Goal: Task Accomplishment & Management: Use online tool/utility

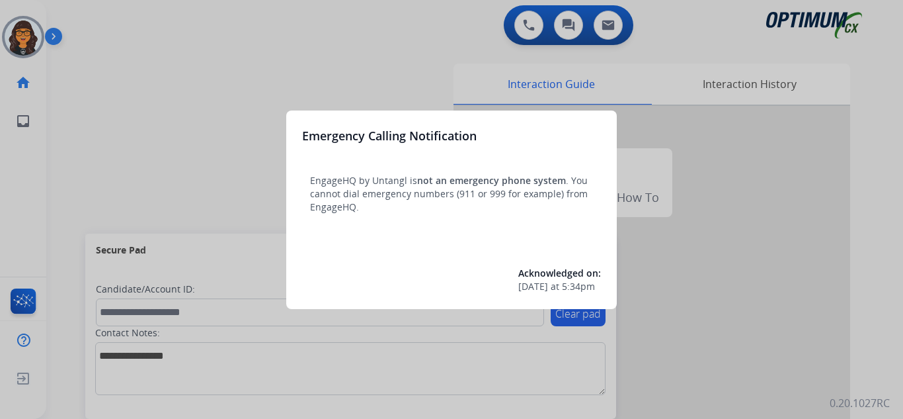
click at [87, 4] on div at bounding box center [451, 209] width 903 height 419
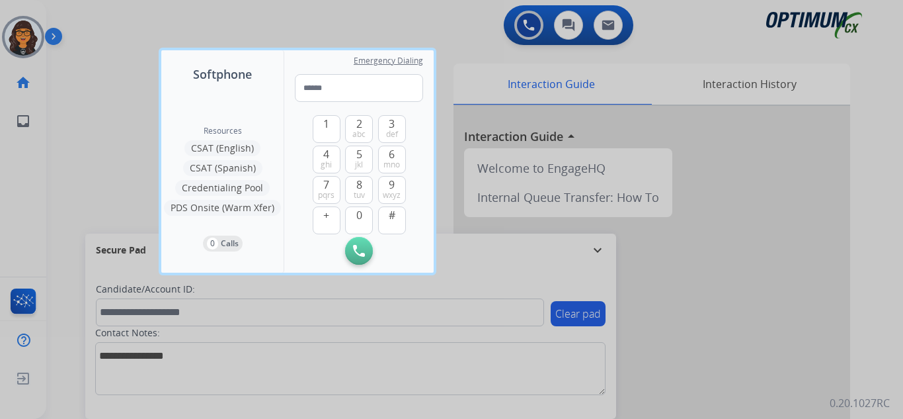
click at [90, 17] on div at bounding box center [451, 209] width 903 height 419
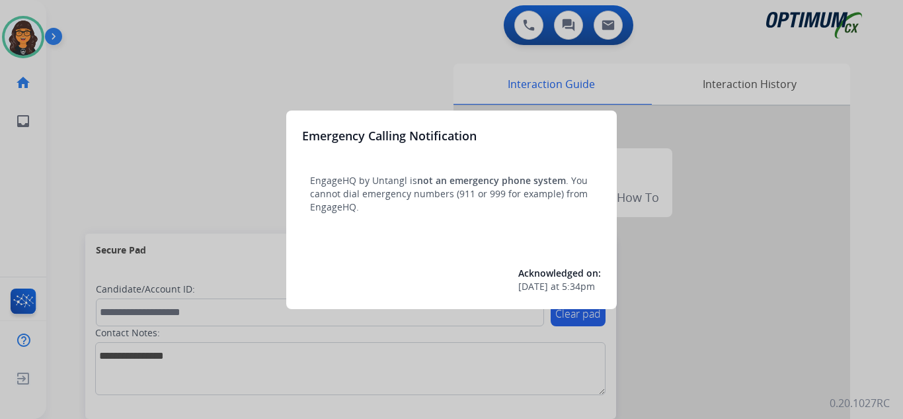
click at [97, 15] on div at bounding box center [451, 209] width 903 height 419
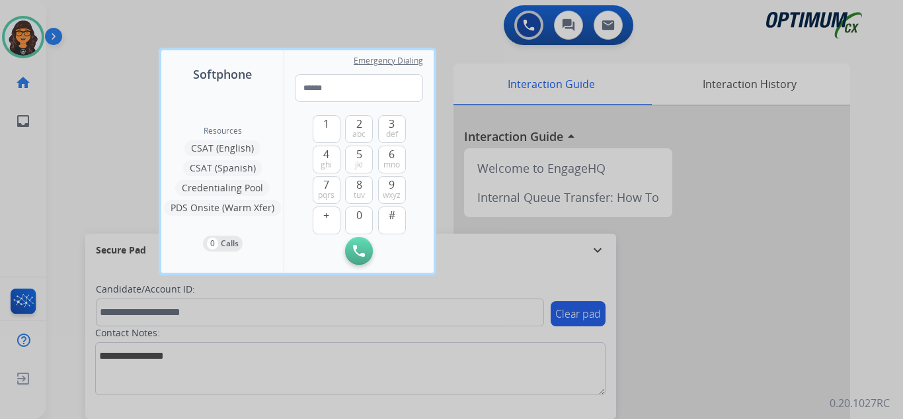
click at [97, 16] on div at bounding box center [451, 209] width 903 height 419
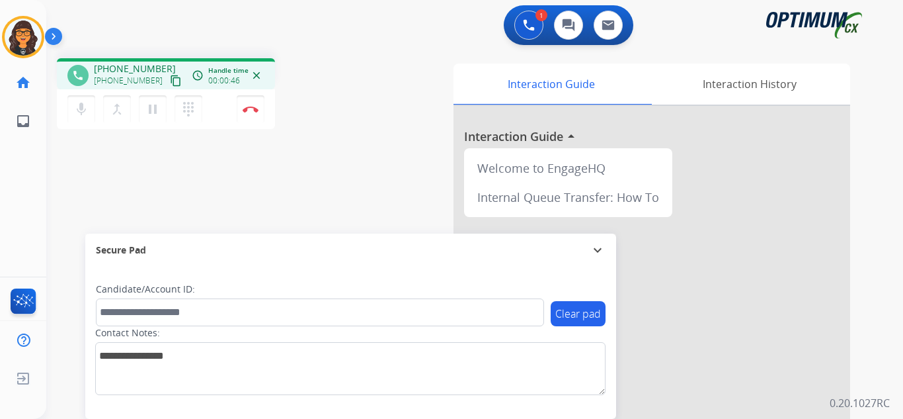
click at [170, 80] on mat-icon "content_copy" at bounding box center [176, 81] width 12 height 12
click at [170, 78] on mat-icon "content_copy" at bounding box center [176, 81] width 12 height 12
click at [248, 112] on button "Disconnect" at bounding box center [251, 109] width 28 height 28
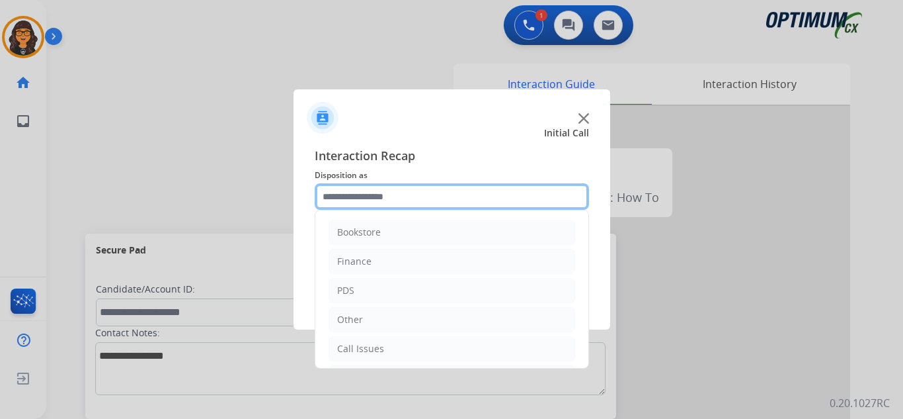
click at [376, 203] on input "text" at bounding box center [452, 196] width 274 height 26
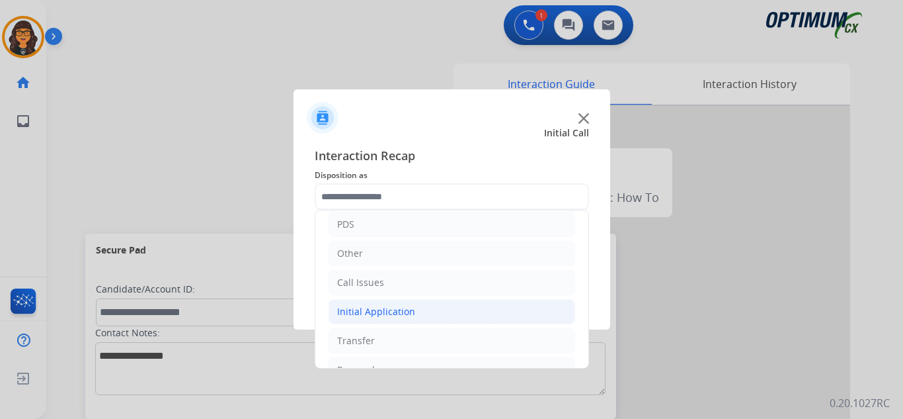
click at [374, 317] on div "Initial Application" at bounding box center [376, 311] width 78 height 13
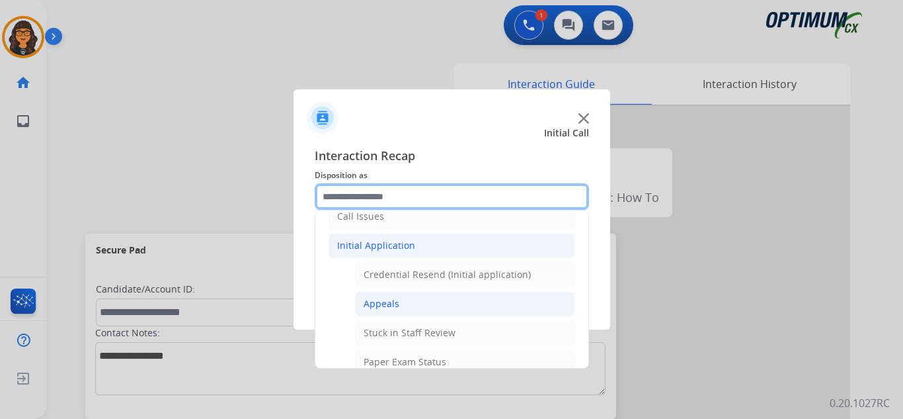
scroll to position [198, 0]
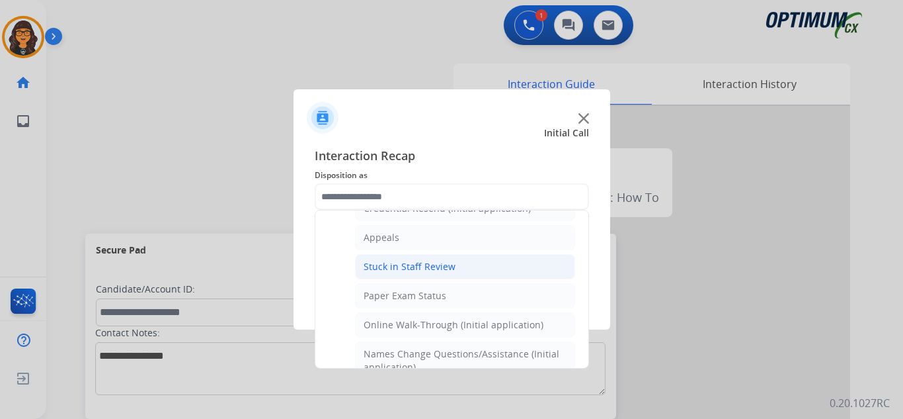
click at [437, 261] on div "Stuck in Staff Review" at bounding box center [410, 266] width 92 height 13
type input "**********"
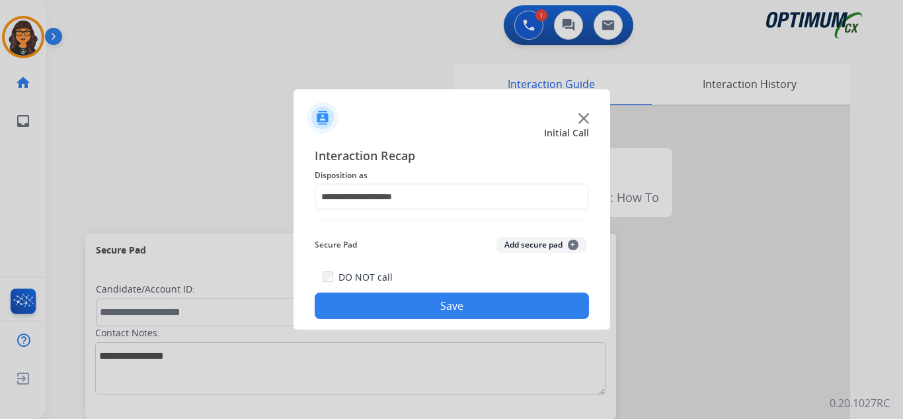
drag, startPoint x: 459, startPoint y: 308, endPoint x: 442, endPoint y: 294, distance: 21.2
click at [459, 308] on button "Save" at bounding box center [452, 305] width 274 height 26
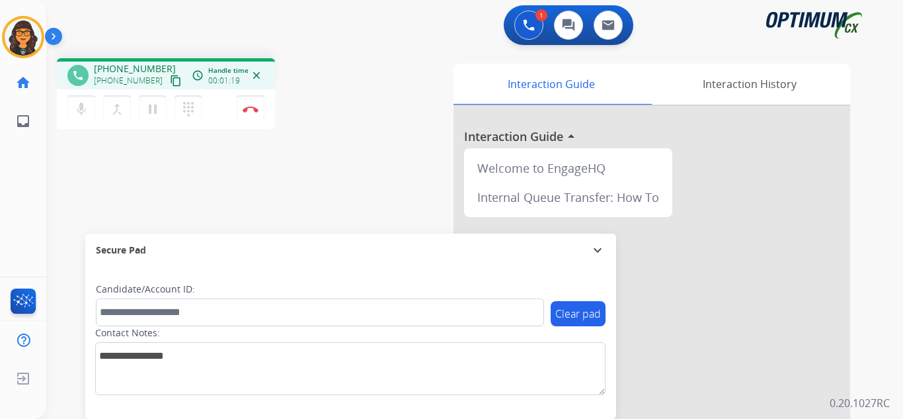
click at [170, 78] on mat-icon "content_copy" at bounding box center [176, 81] width 12 height 12
click at [247, 108] on img at bounding box center [251, 109] width 16 height 7
click at [245, 107] on img at bounding box center [251, 109] width 16 height 7
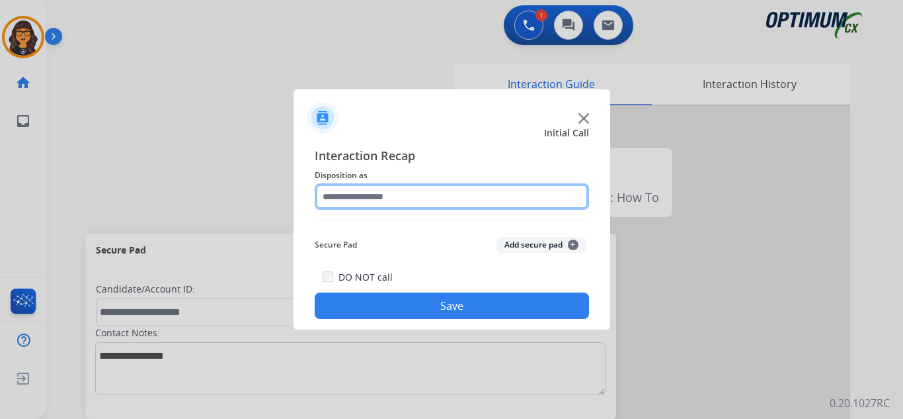
click at [369, 196] on input "text" at bounding box center [452, 196] width 274 height 26
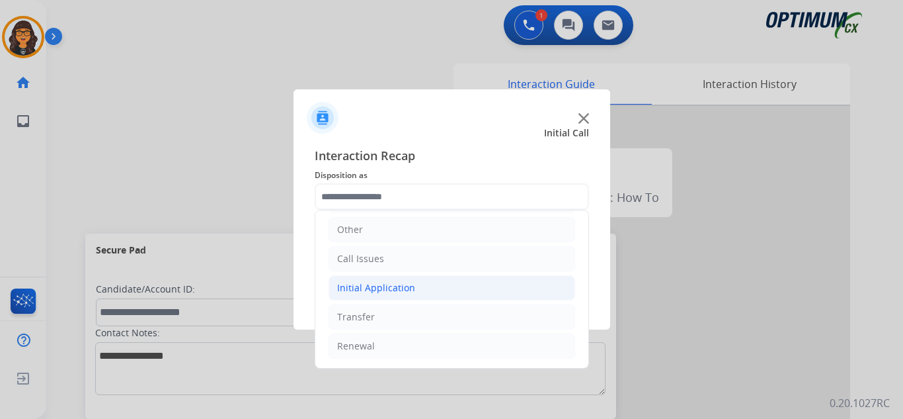
click at [399, 294] on div "Initial Application" at bounding box center [376, 287] width 78 height 13
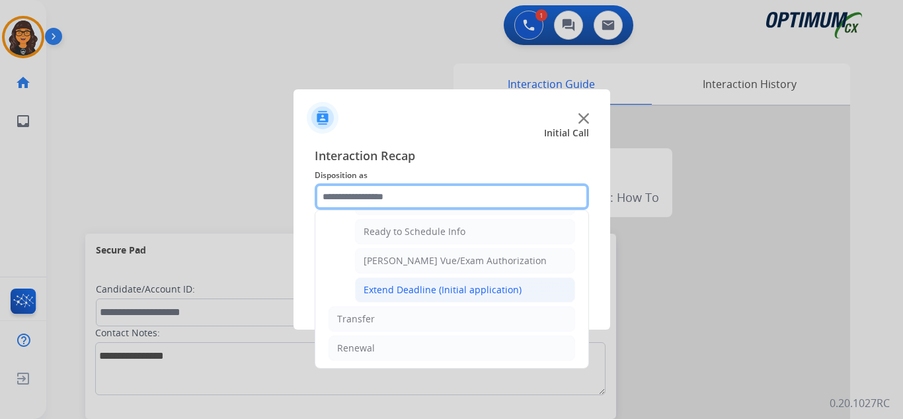
scroll to position [802, 0]
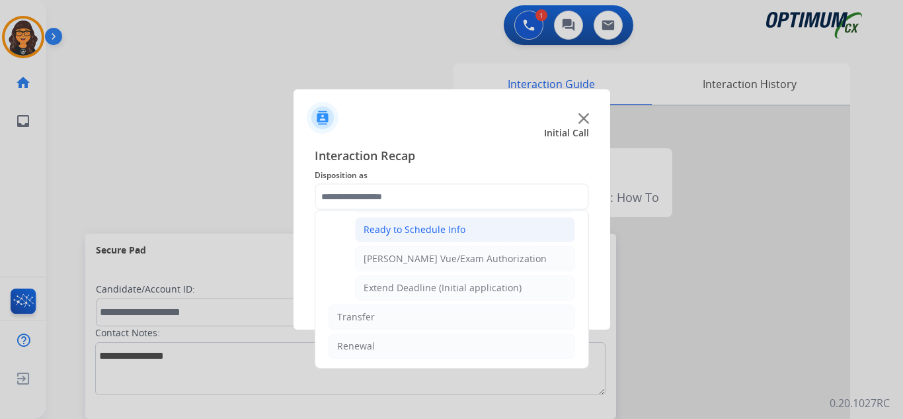
click at [445, 235] on div "Ready to Schedule Info" at bounding box center [415, 229] width 102 height 13
type input "**********"
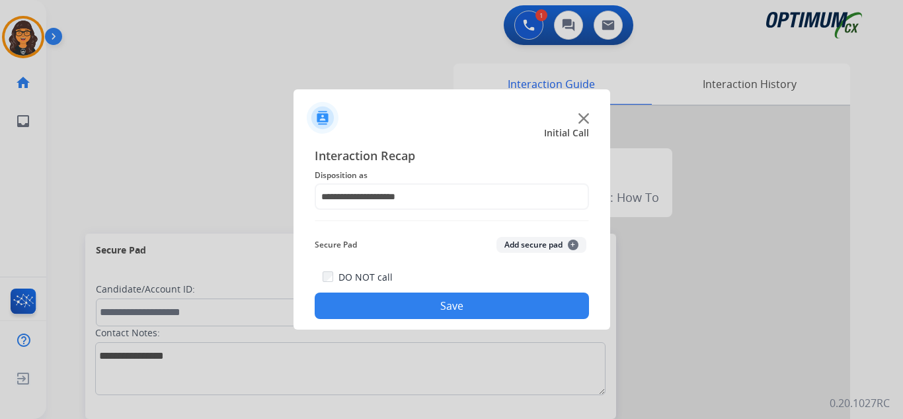
click at [448, 310] on button "Save" at bounding box center [452, 305] width 274 height 26
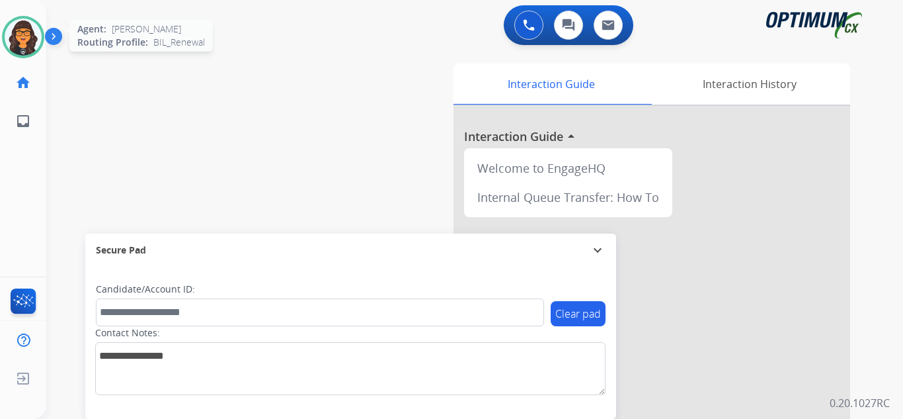
click at [28, 34] on img at bounding box center [23, 37] width 37 height 37
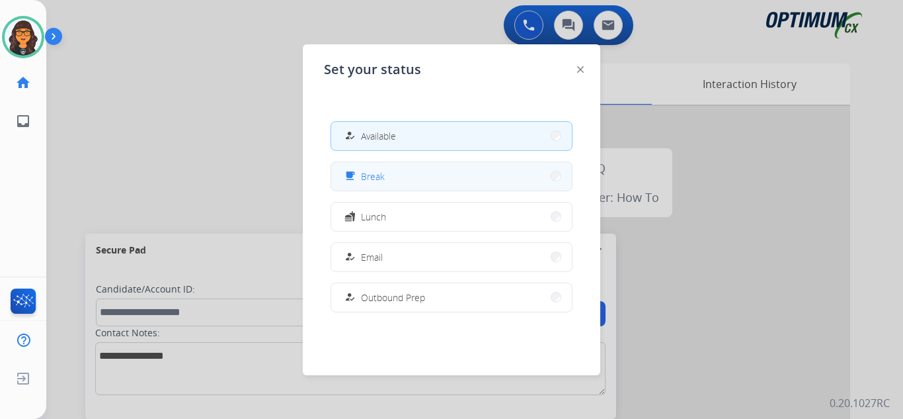
click at [384, 172] on span "Break" at bounding box center [373, 176] width 24 height 14
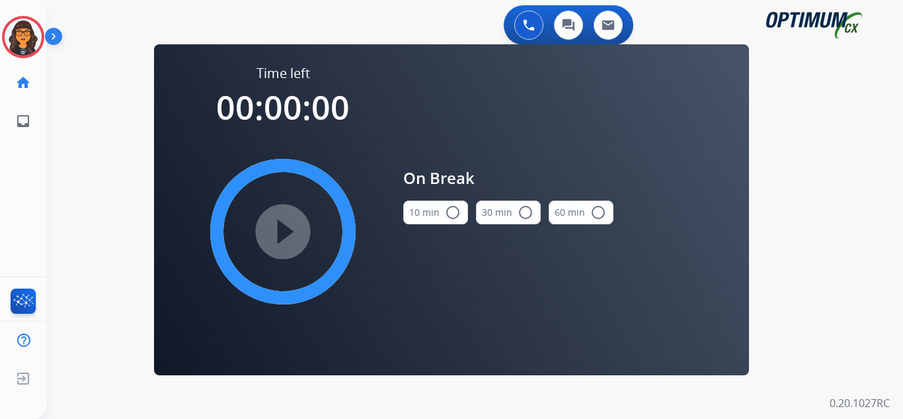
click at [445, 208] on mat-icon "radio_button_unchecked" at bounding box center [453, 212] width 16 height 16
click at [275, 227] on mat-icon "play_circle_filled" at bounding box center [283, 232] width 16 height 16
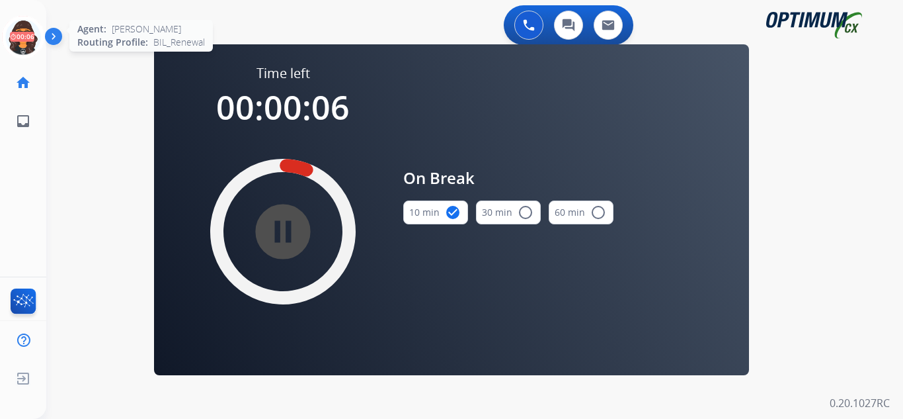
click at [19, 22] on icon at bounding box center [23, 37] width 43 height 43
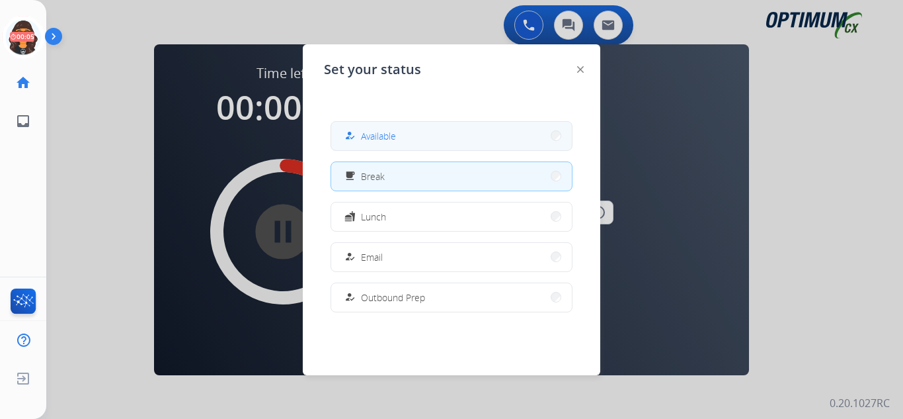
drag, startPoint x: 327, startPoint y: 132, endPoint x: 356, endPoint y: 138, distance: 29.8
click at [356, 138] on div "how_to_reg Available free_breakfast Break fastfood Lunch how_to_reg Email how_t…" at bounding box center [451, 216] width 255 height 212
click at [356, 138] on div "how_to_reg" at bounding box center [351, 136] width 19 height 16
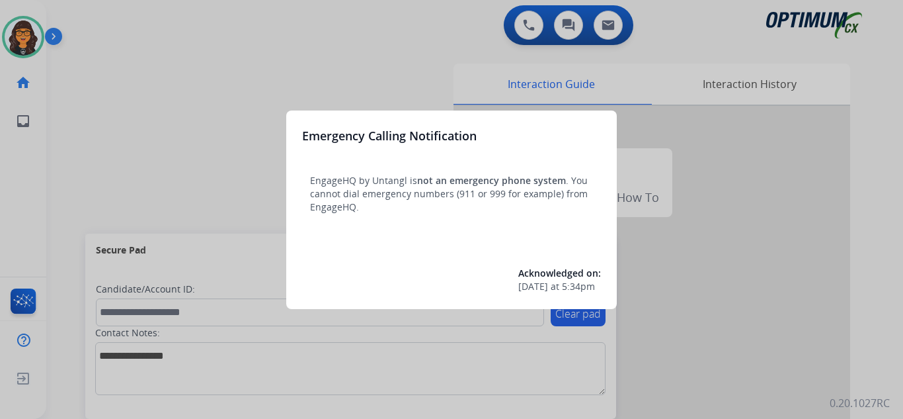
click at [95, 26] on div at bounding box center [451, 209] width 903 height 419
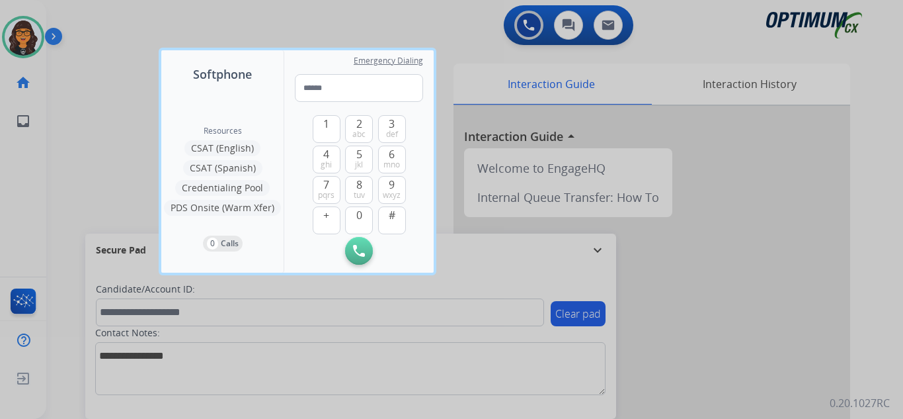
click at [91, 23] on div at bounding box center [451, 209] width 903 height 419
